Goal: Navigation & Orientation: Find specific page/section

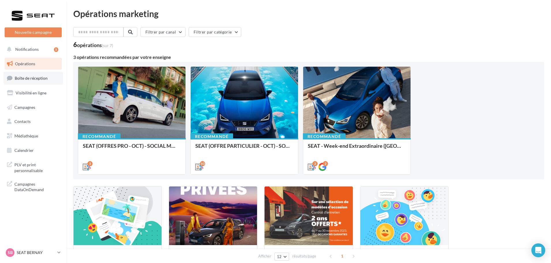
click at [27, 81] on link "Boîte de réception" at bounding box center [32, 78] width 59 height 12
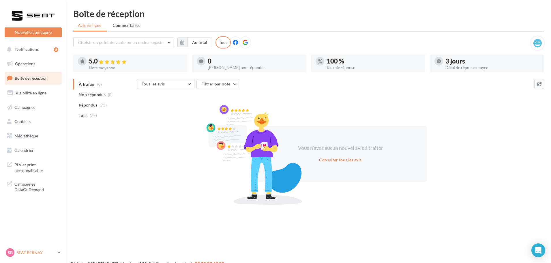
click at [31, 257] on link "SB SEAT BERNAY SEAT-[GEOGRAPHIC_DATA]" at bounding box center [33, 252] width 57 height 11
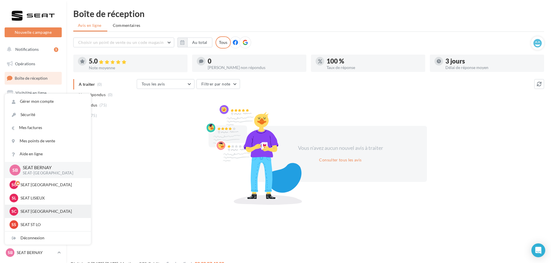
click at [36, 211] on p "SEAT [GEOGRAPHIC_DATA]" at bounding box center [52, 211] width 64 height 6
